Goal: Transaction & Acquisition: Register for event/course

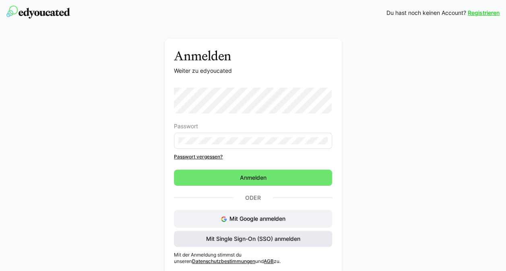
click at [275, 242] on span "Mit Single Sign-On (SSO) anmelden" at bounding box center [253, 239] width 97 height 8
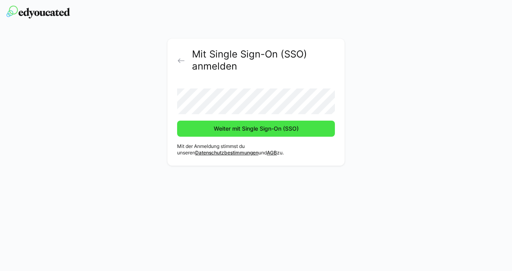
click at [243, 126] on span "Weiter mit Single Sign-On (SSO)" at bounding box center [256, 129] width 87 height 8
click at [244, 130] on span "Weiter mit Single Sign-On (SSO)" at bounding box center [256, 129] width 87 height 8
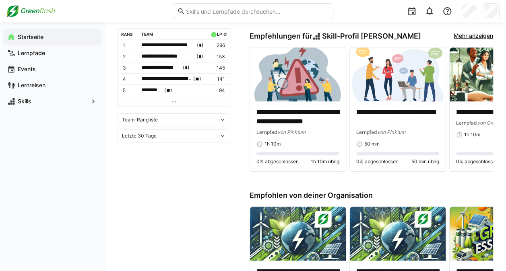
scroll to position [81, 0]
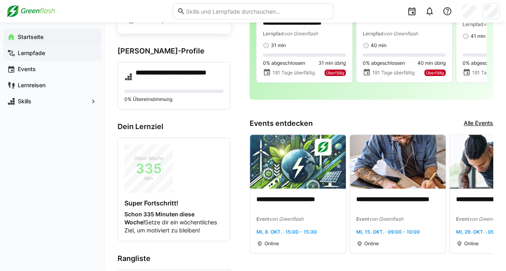
click at [41, 49] on span "Lernpfade" at bounding box center [57, 53] width 81 height 8
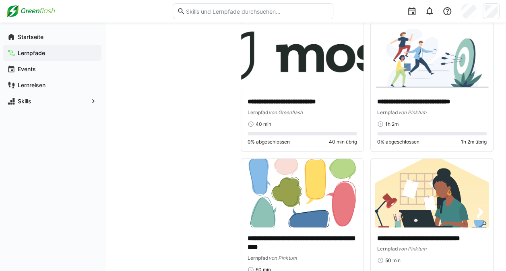
scroll to position [765, 0]
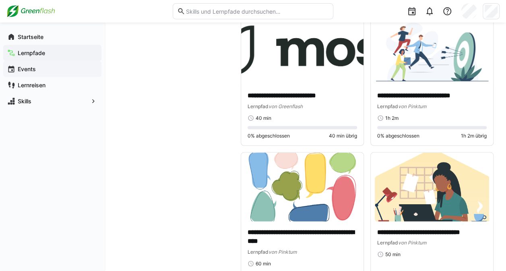
click at [0, 0] on app-navigation-label "Events" at bounding box center [0, 0] width 0 height 0
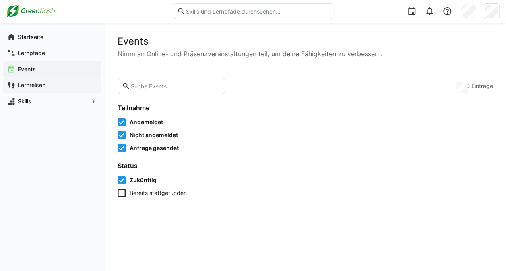
click at [0, 0] on app-navigation-label "Lernreisen" at bounding box center [0, 0] width 0 height 0
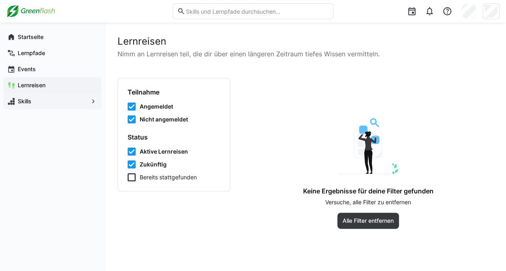
click at [33, 105] on span "Skills" at bounding box center [53, 101] width 72 height 8
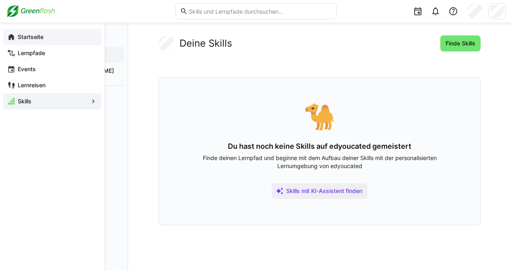
click at [0, 0] on app-navigation-label "Startseite" at bounding box center [0, 0] width 0 height 0
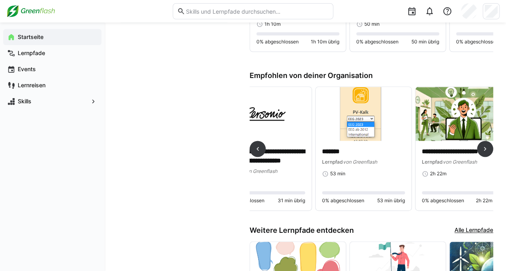
scroll to position [0, 752]
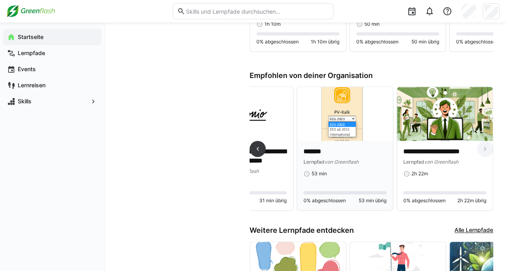
click at [329, 143] on div "******* Lernpfad von Greenflash 53 min 0% abgeschlossen 53 min übrig" at bounding box center [345, 176] width 96 height 70
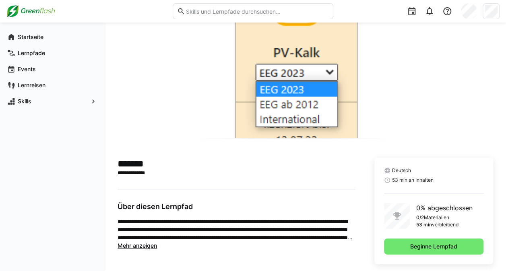
scroll to position [64, 0]
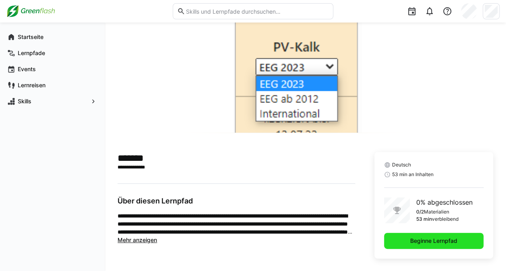
click at [428, 241] on span "Beginne Lernpfad" at bounding box center [434, 241] width 50 height 8
